Goal: Check status

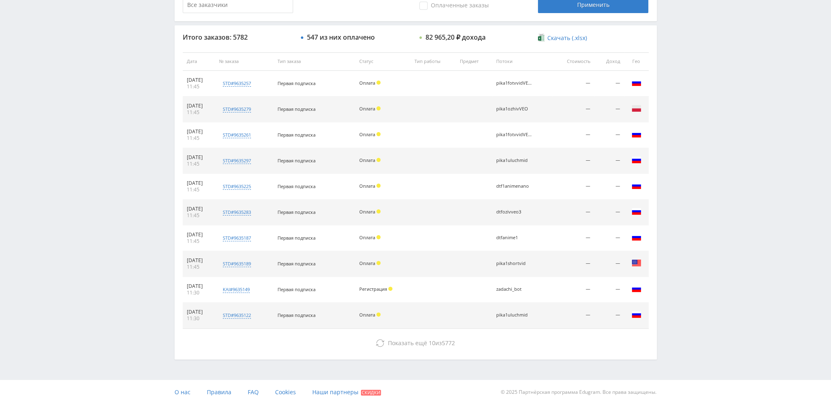
scroll to position [283, 0]
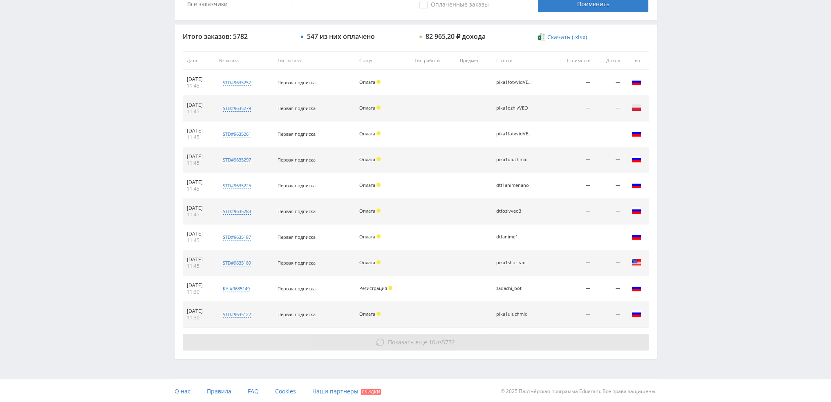
click at [429, 338] on span "10" at bounding box center [432, 342] width 7 height 8
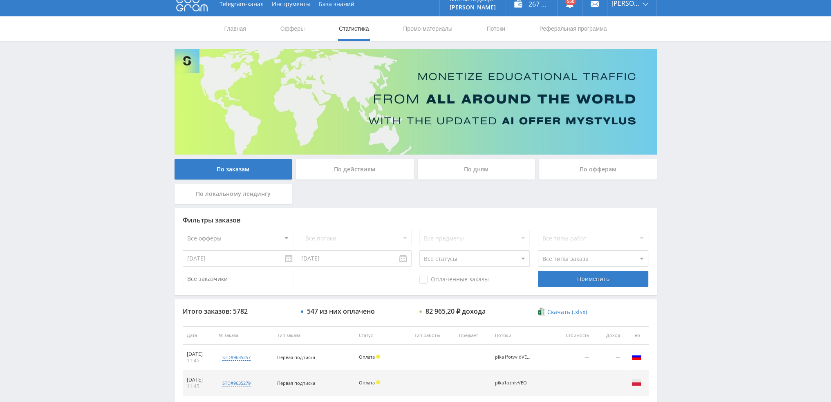
scroll to position [0, 0]
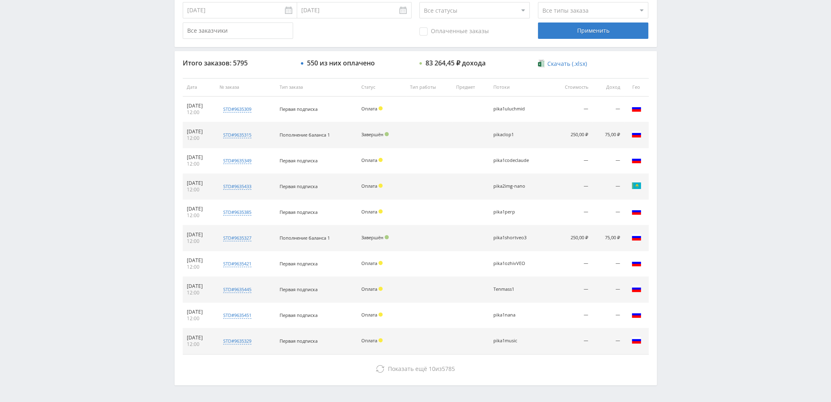
scroll to position [283, 0]
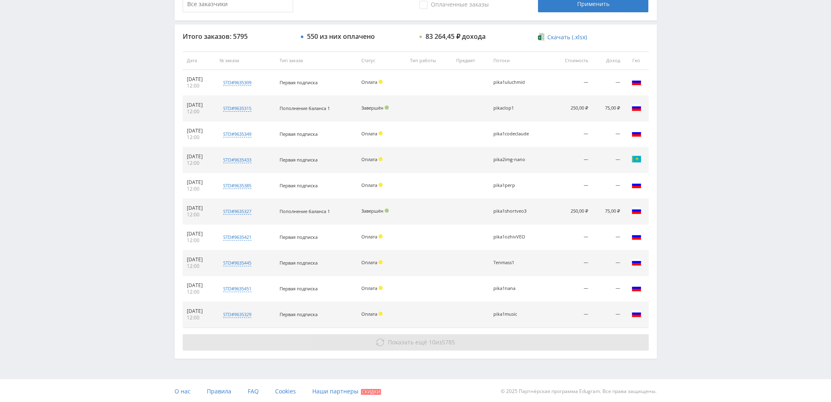
click at [422, 344] on span "Показать ещё" at bounding box center [407, 342] width 39 height 8
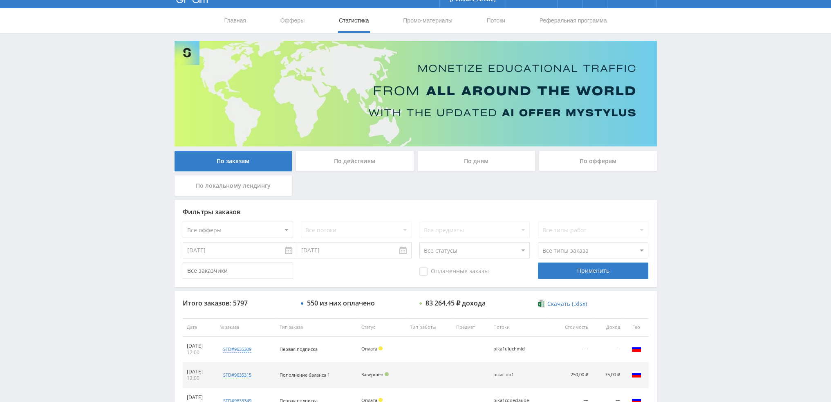
scroll to position [0, 0]
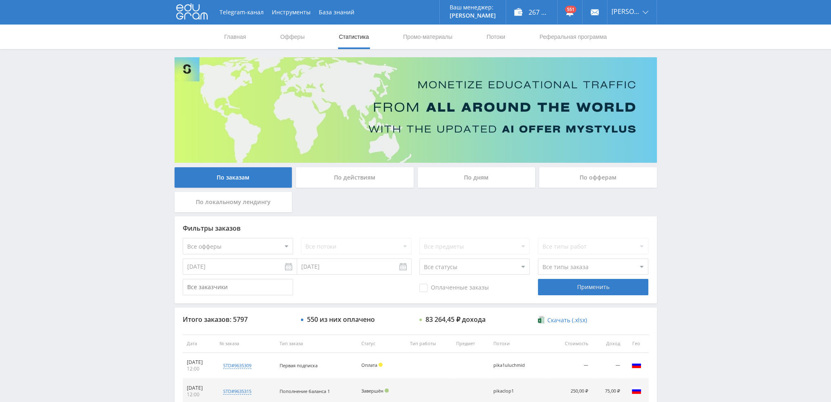
click at [456, 162] on img at bounding box center [416, 109] width 482 height 105
click at [463, 186] on div "По дням" at bounding box center [477, 177] width 118 height 20
click at [0, 0] on input "По дням" at bounding box center [0, 0] width 0 height 0
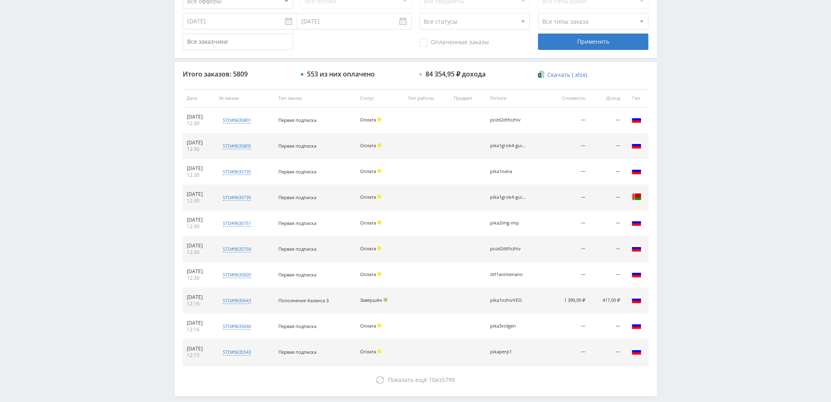
scroll to position [283, 0]
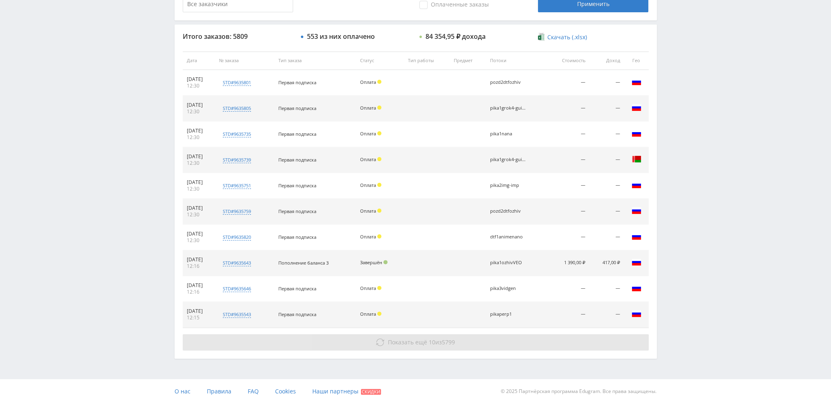
click at [423, 341] on span "Показать ещё" at bounding box center [407, 342] width 39 height 8
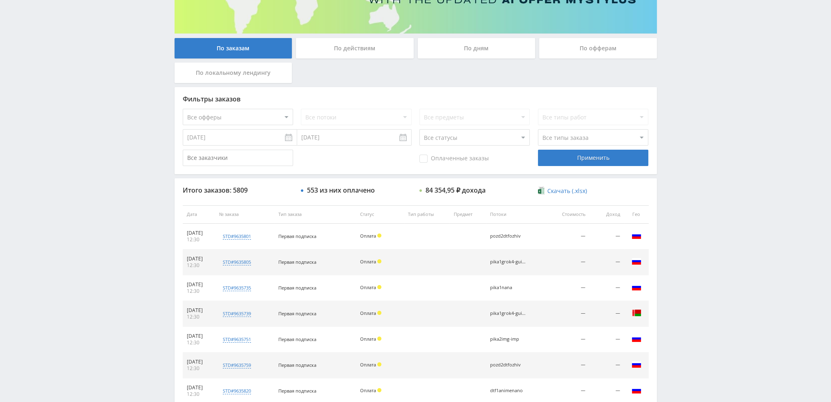
scroll to position [105, 0]
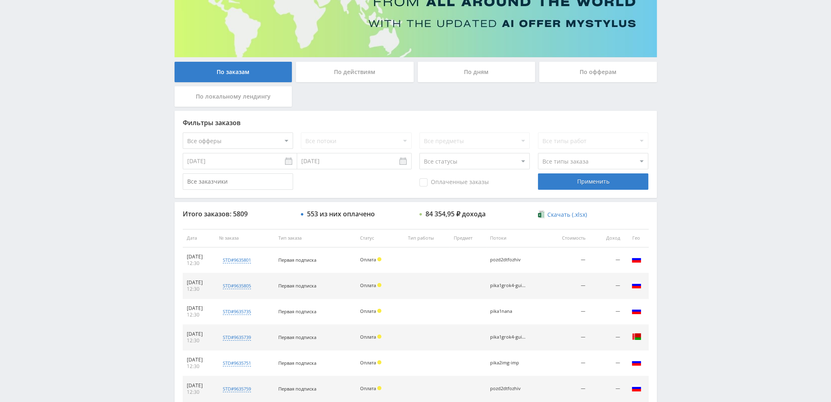
click at [466, 74] on div "По дням" at bounding box center [477, 72] width 118 height 20
click at [0, 0] on input "По дням" at bounding box center [0, 0] width 0 height 0
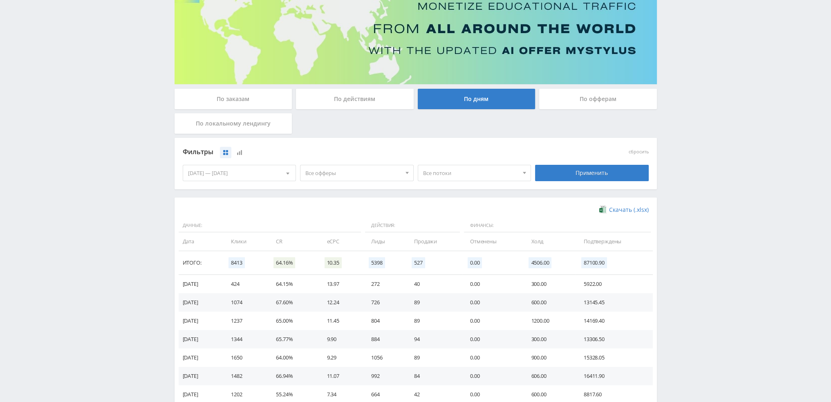
scroll to position [0, 0]
